Goal: Navigation & Orientation: Find specific page/section

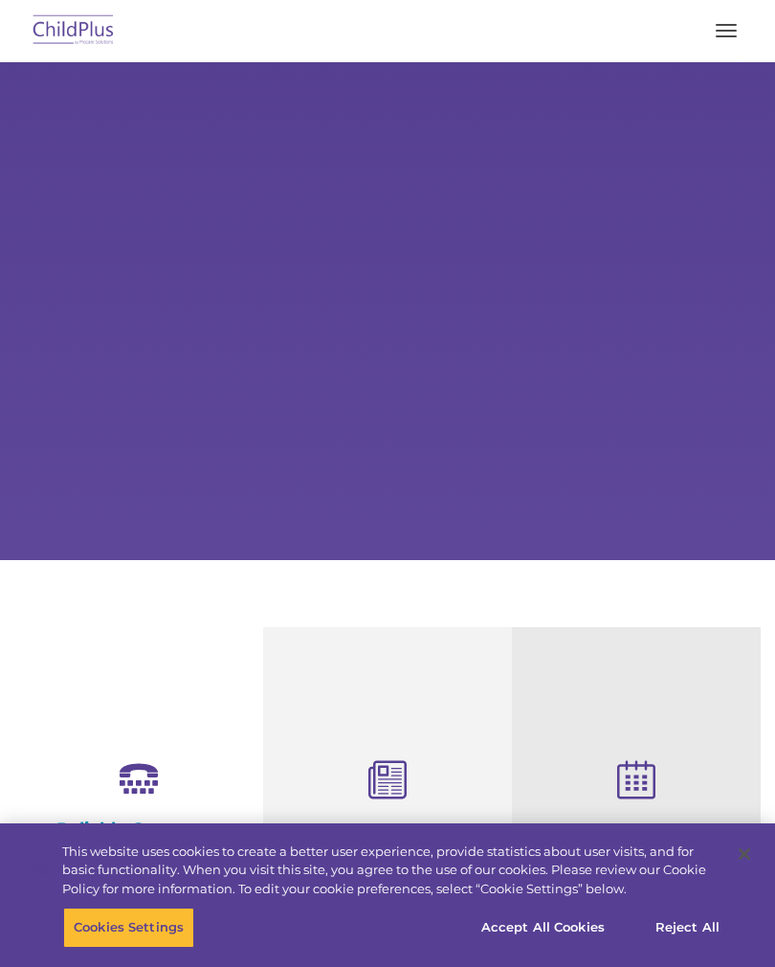
select select "MEDIUM"
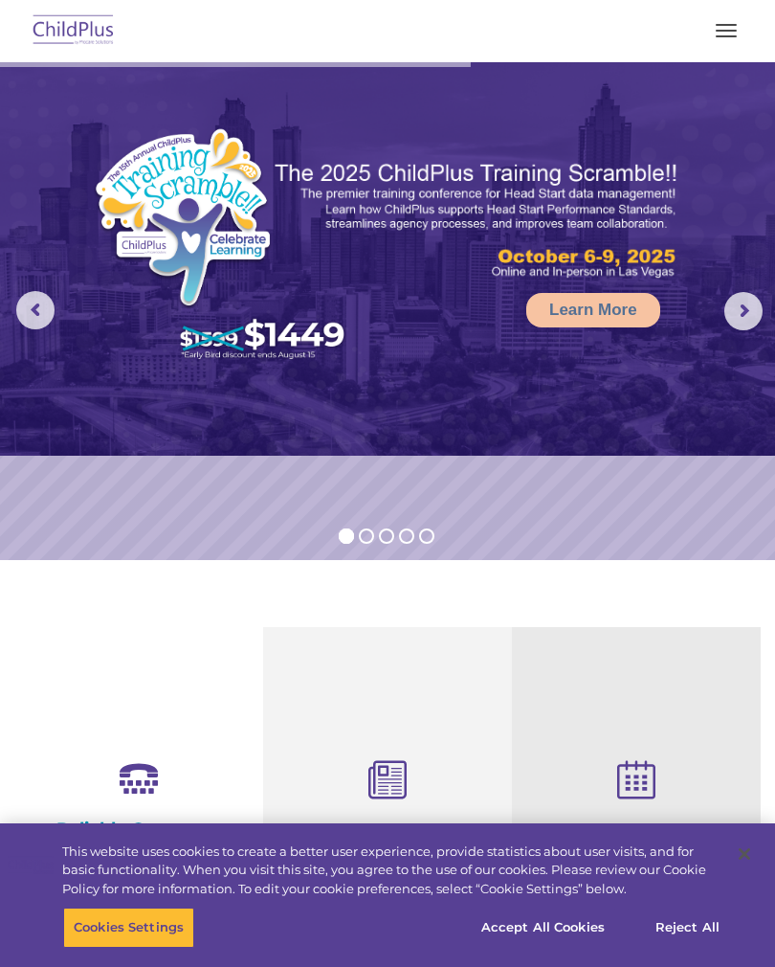
click at [738, 44] on button "button" at bounding box center [726, 30] width 40 height 31
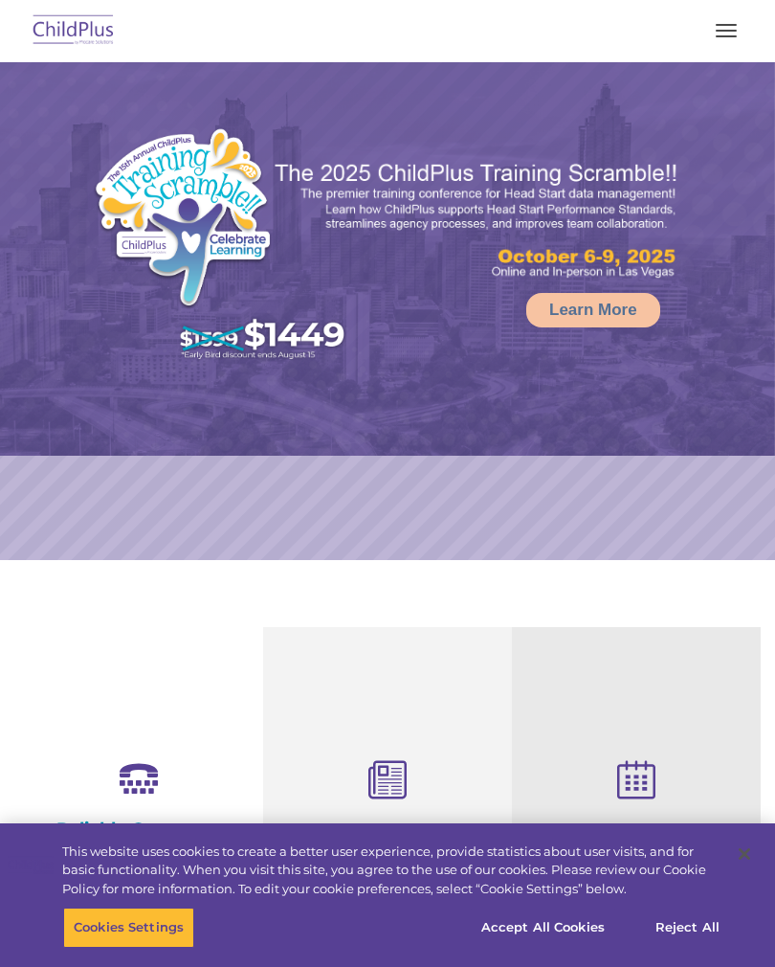
select select "MEDIUM"
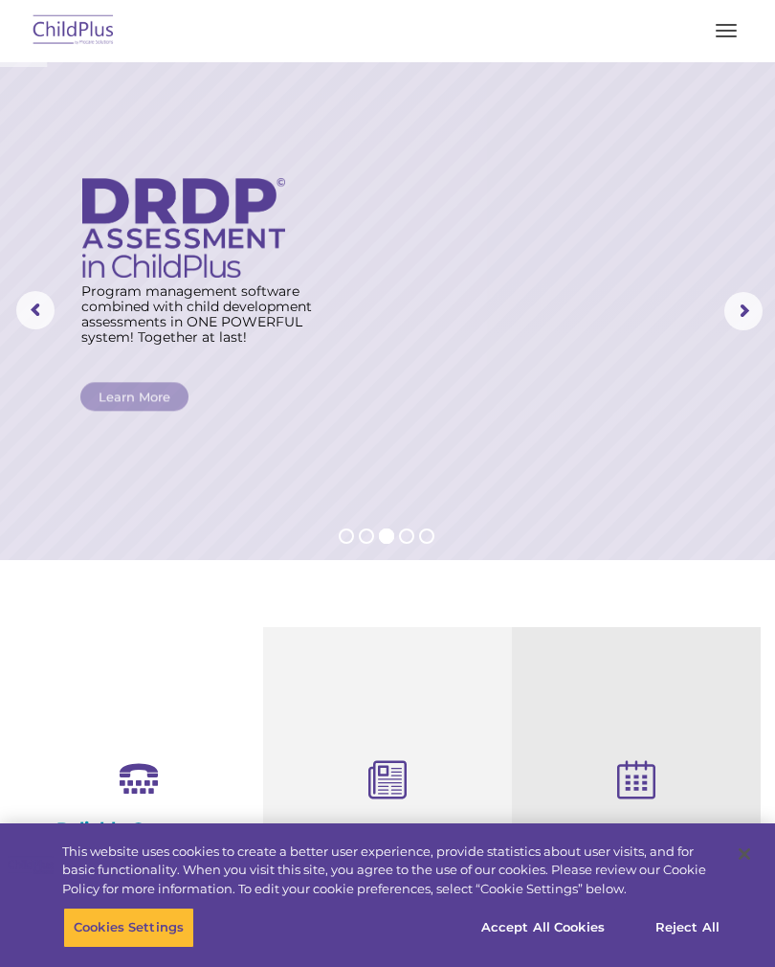
click at [727, 33] on button "button" at bounding box center [726, 30] width 40 height 31
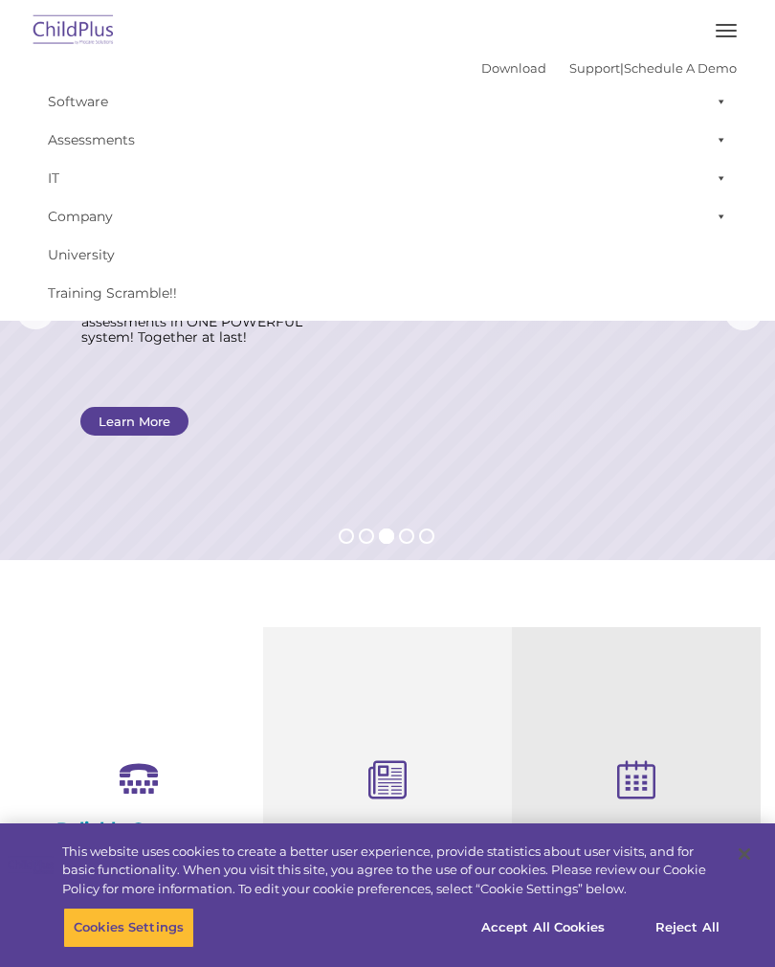
click at [132, 141] on link "Assessments" at bounding box center [387, 140] width 699 height 38
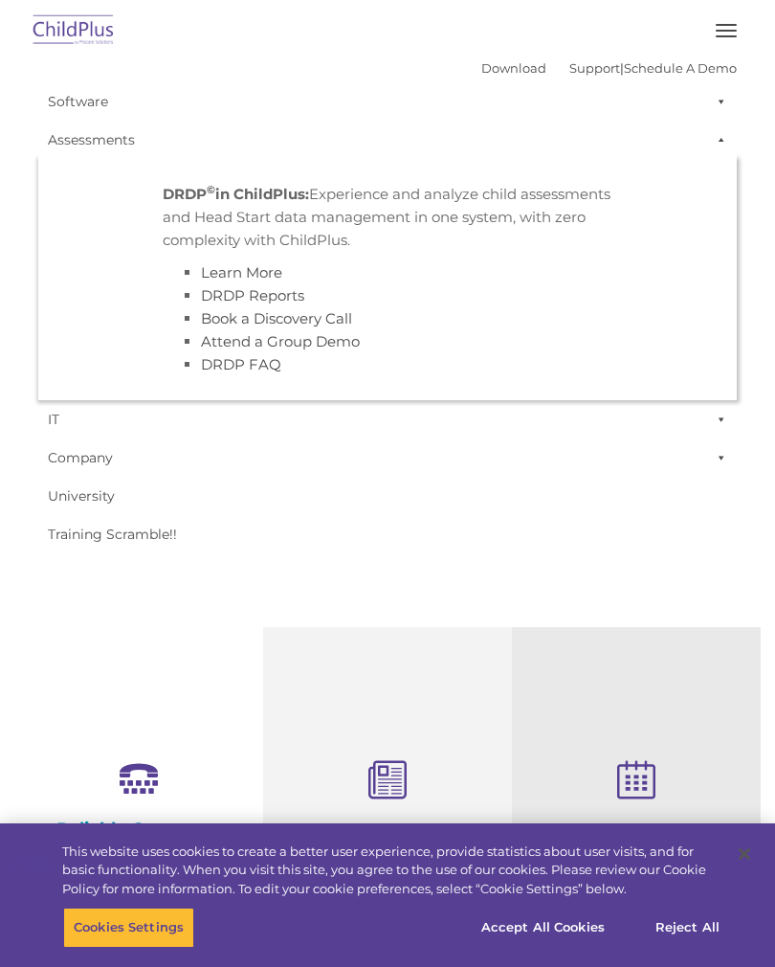
click at [745, 22] on button "button" at bounding box center [726, 30] width 40 height 31
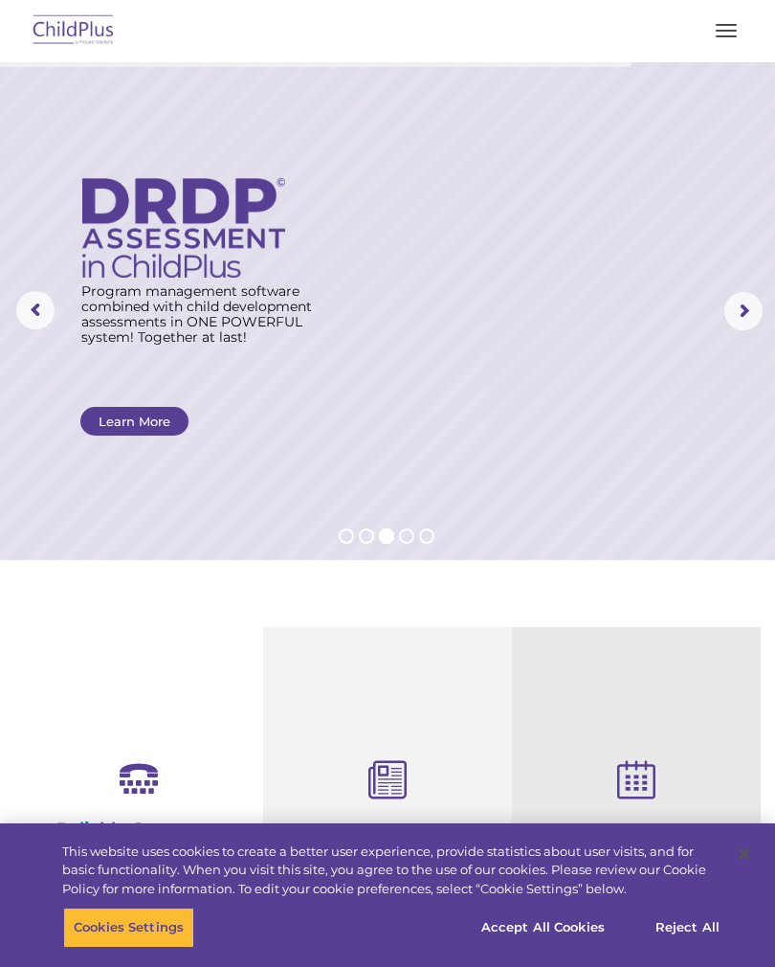
click at [722, 30] on span "button" at bounding box center [726, 31] width 21 height 2
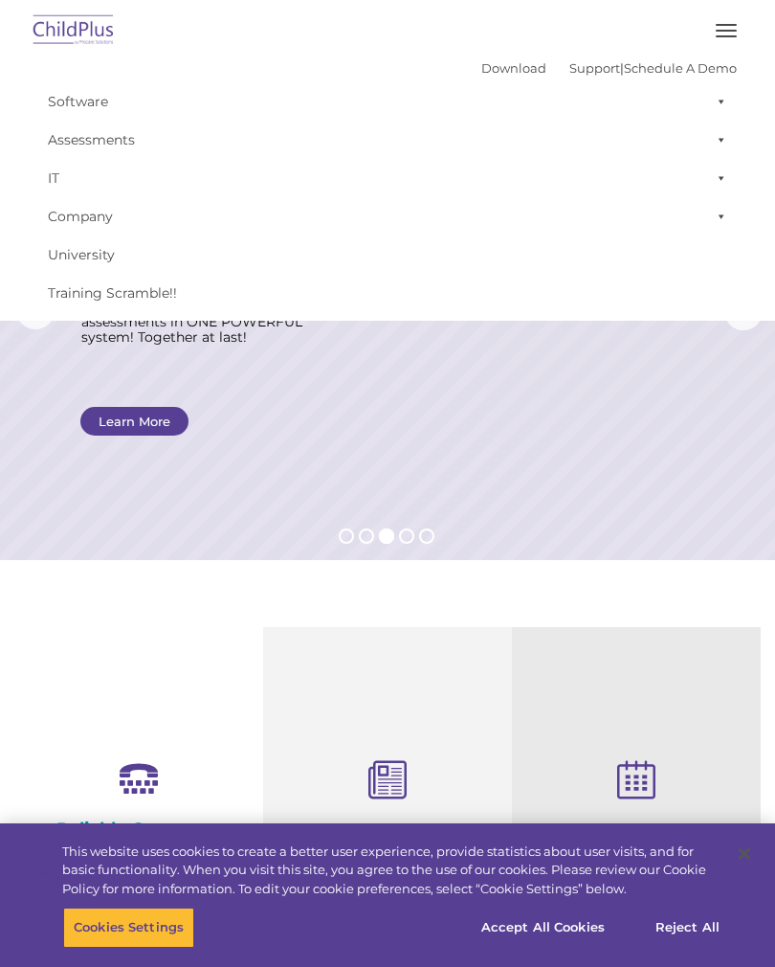
click at [735, 22] on button "button" at bounding box center [726, 30] width 40 height 31
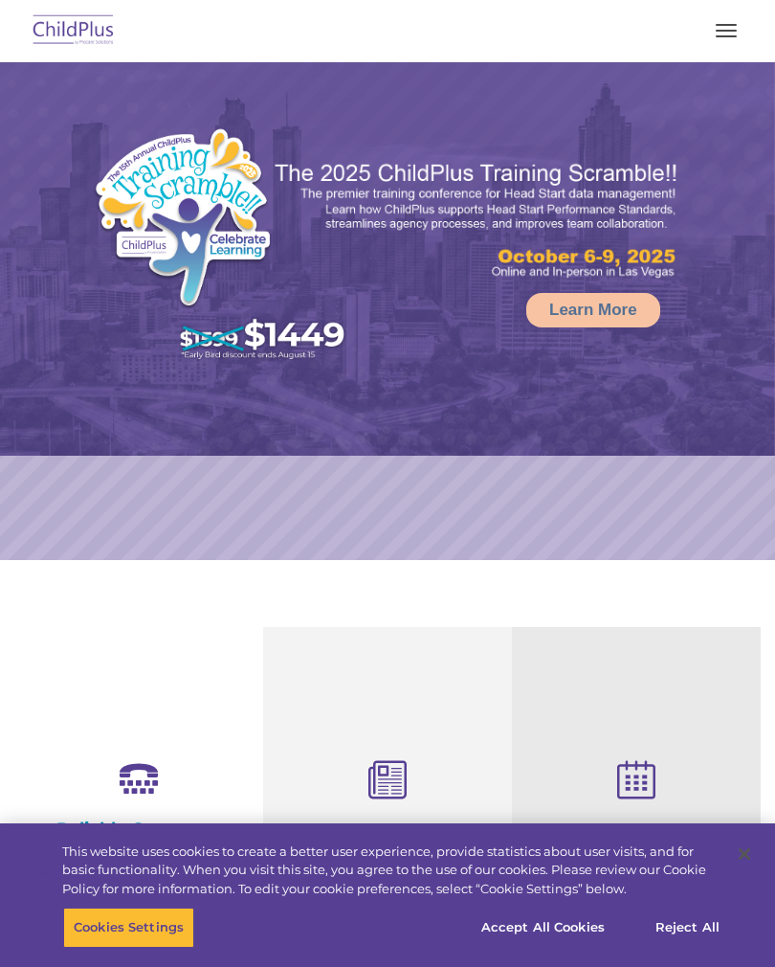
select select "MEDIUM"
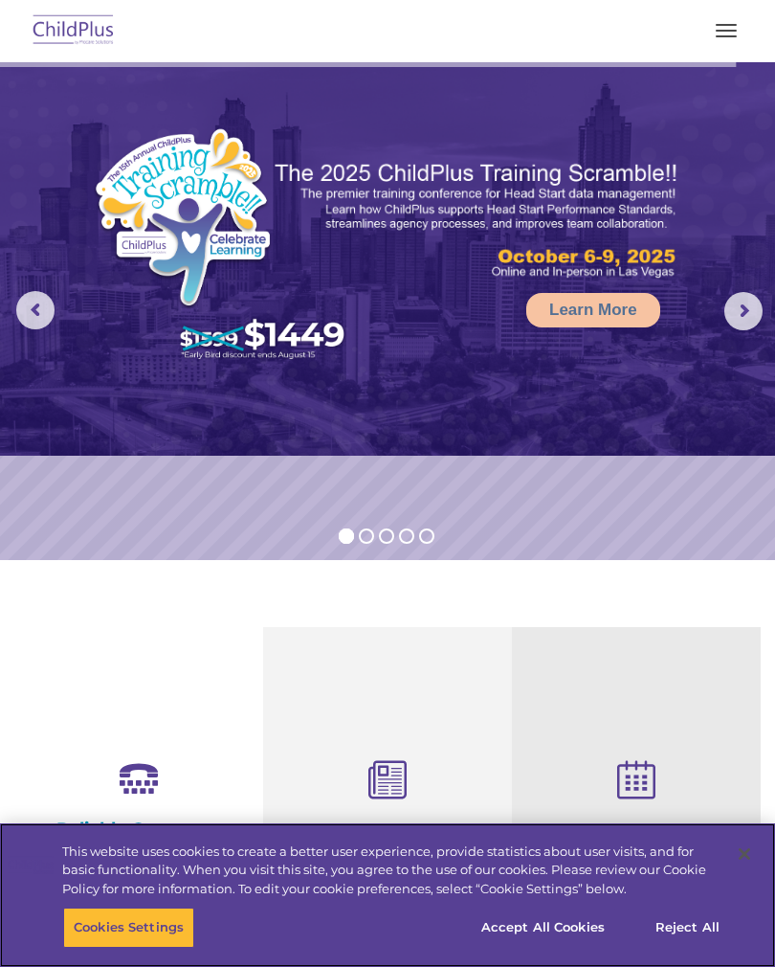
click at [756, 851] on button "Close" at bounding box center [745, 854] width 42 height 42
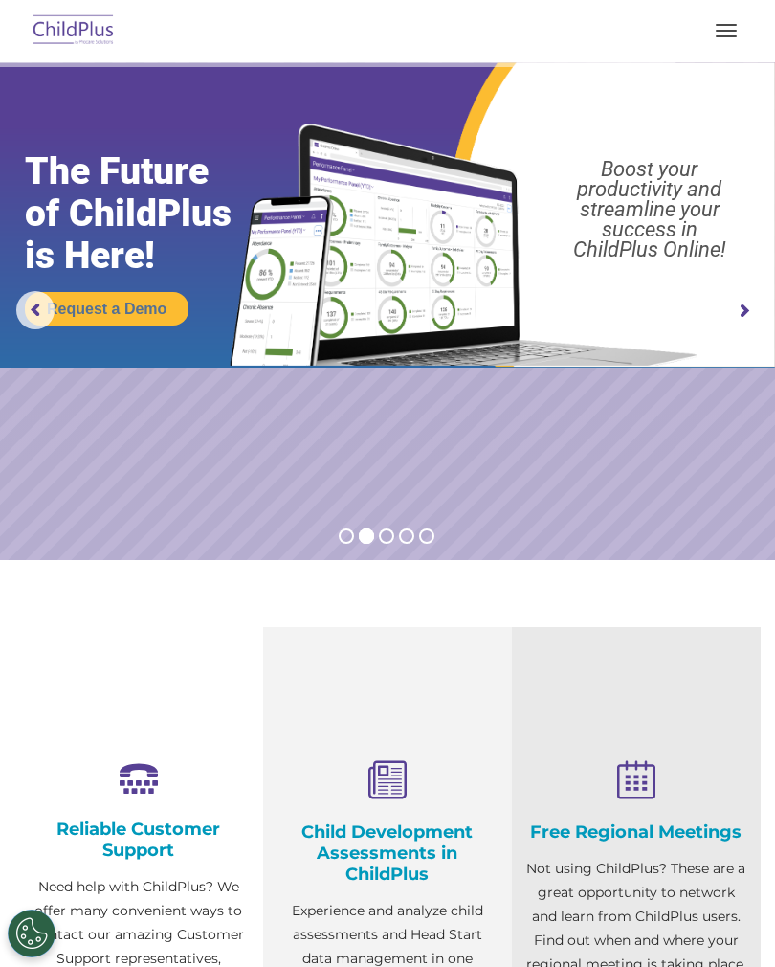
click at [732, 34] on button "button" at bounding box center [726, 30] width 40 height 31
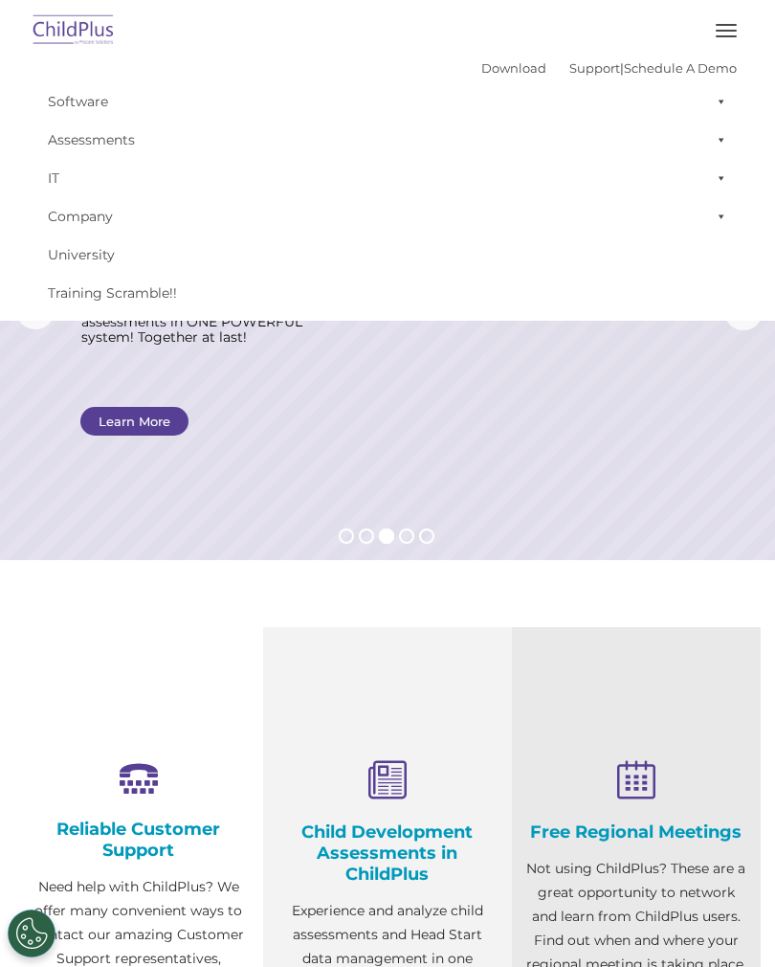
click at [725, 16] on button "button" at bounding box center [726, 30] width 40 height 31
